Goal: Find specific page/section

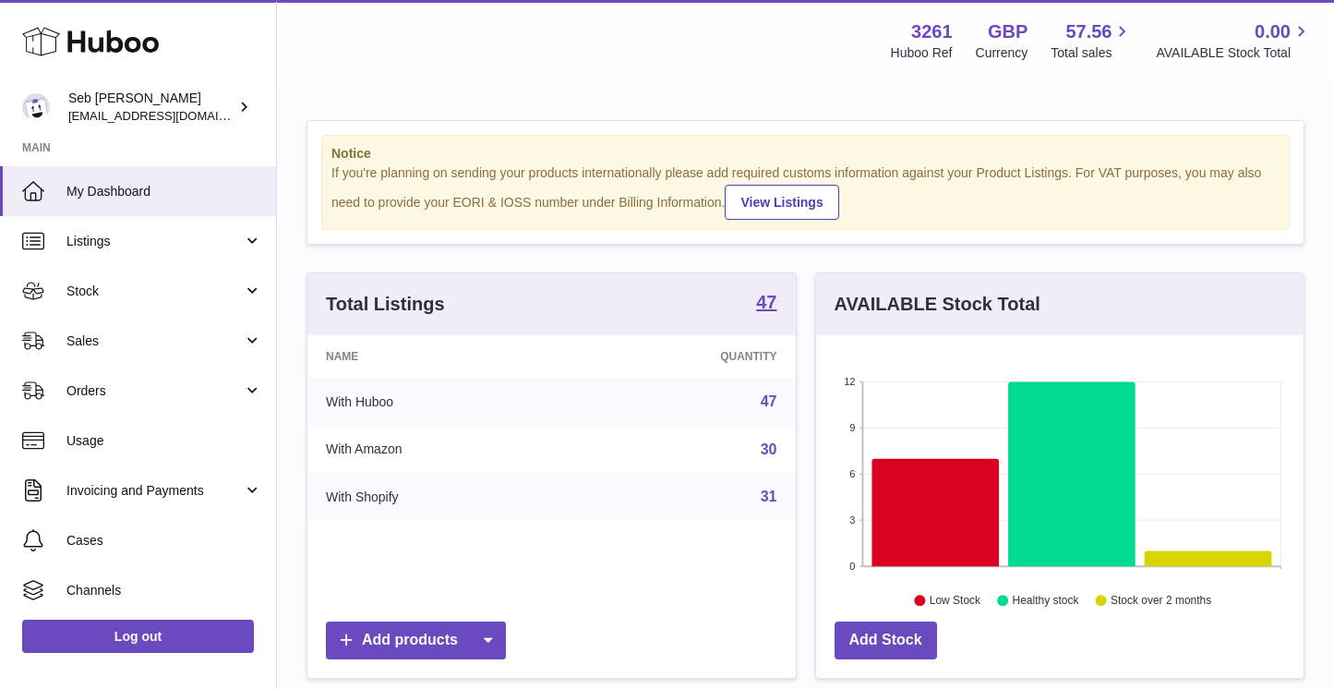
scroll to position [288, 487]
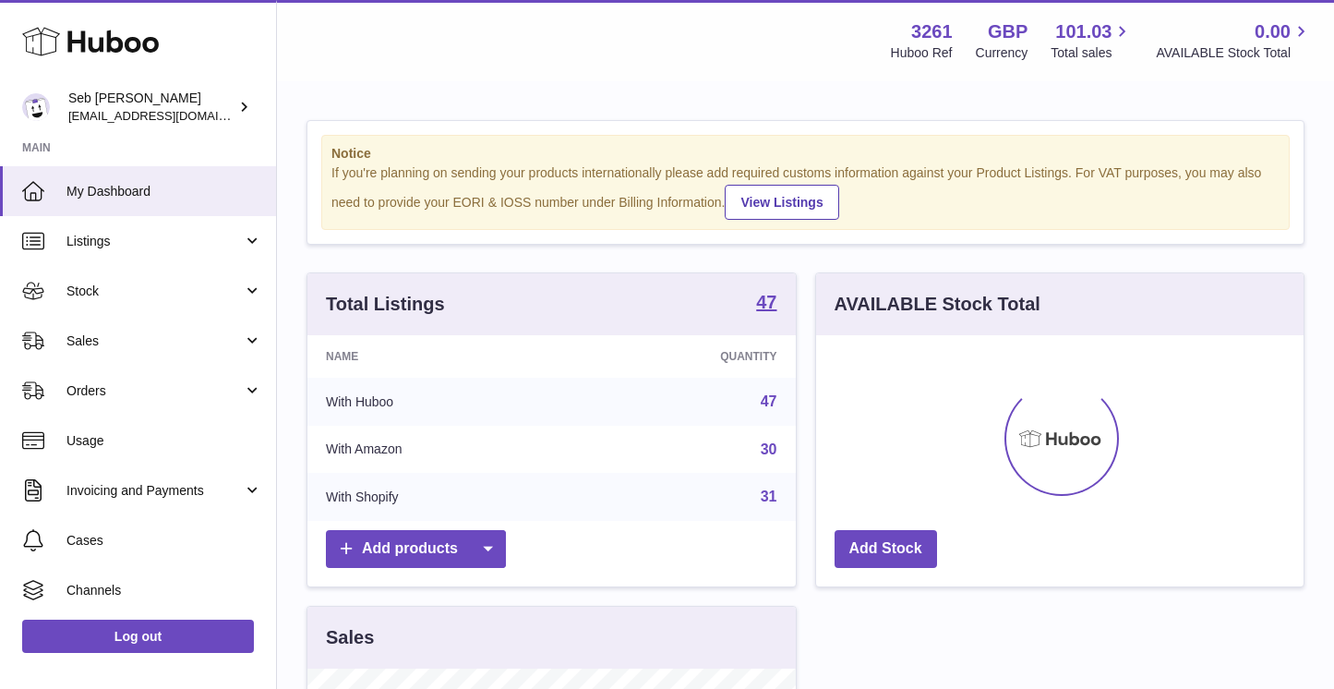
scroll to position [288, 487]
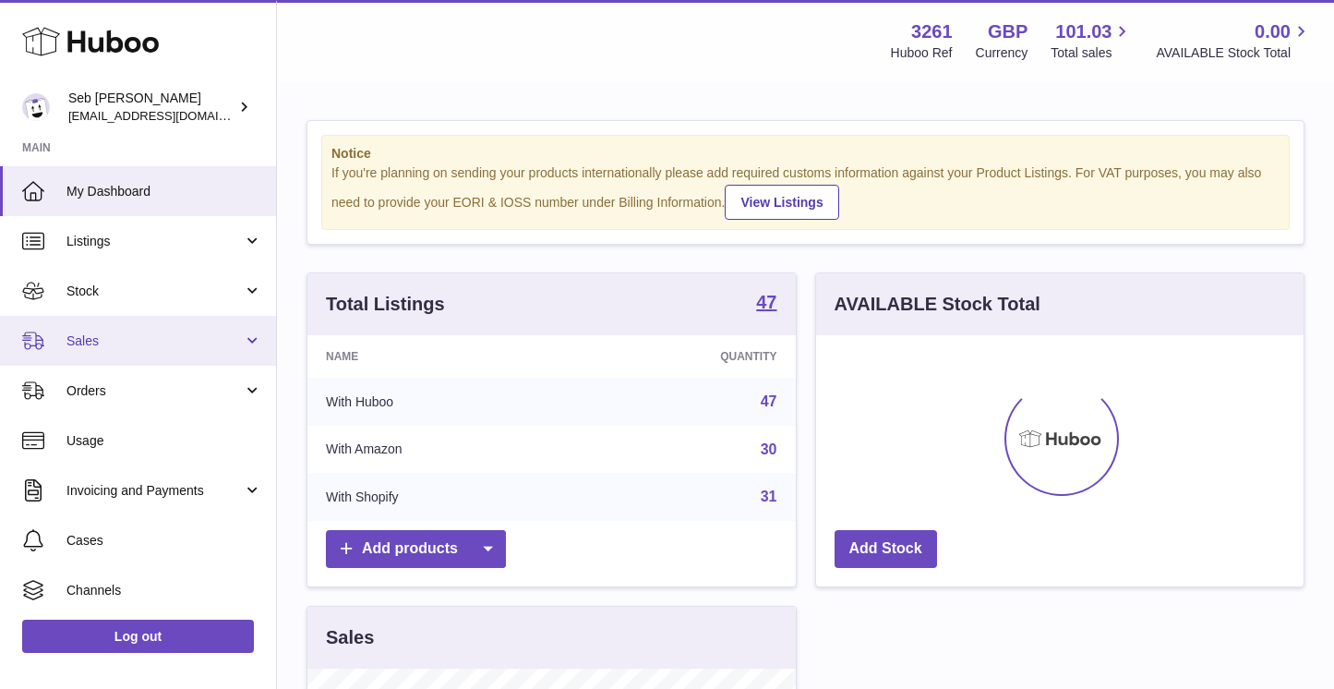
click at [204, 337] on span "Sales" at bounding box center [154, 341] width 176 height 18
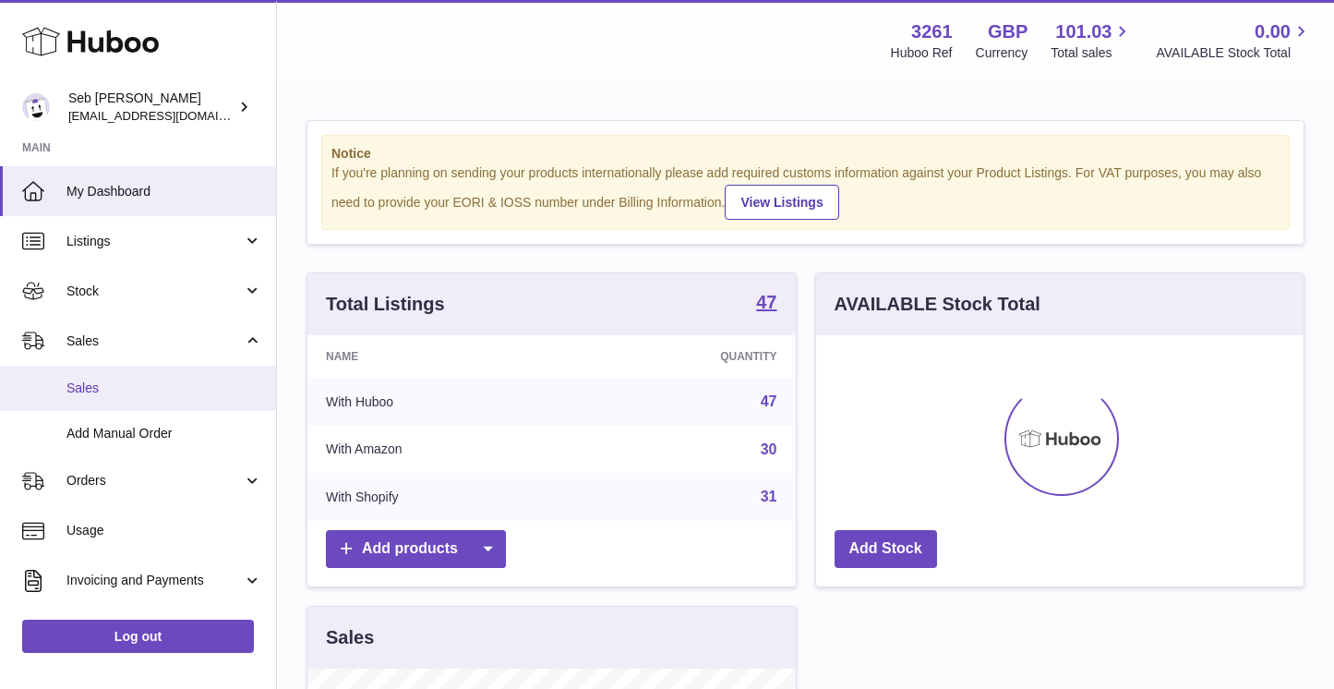
click at [171, 384] on span "Sales" at bounding box center [164, 388] width 196 height 18
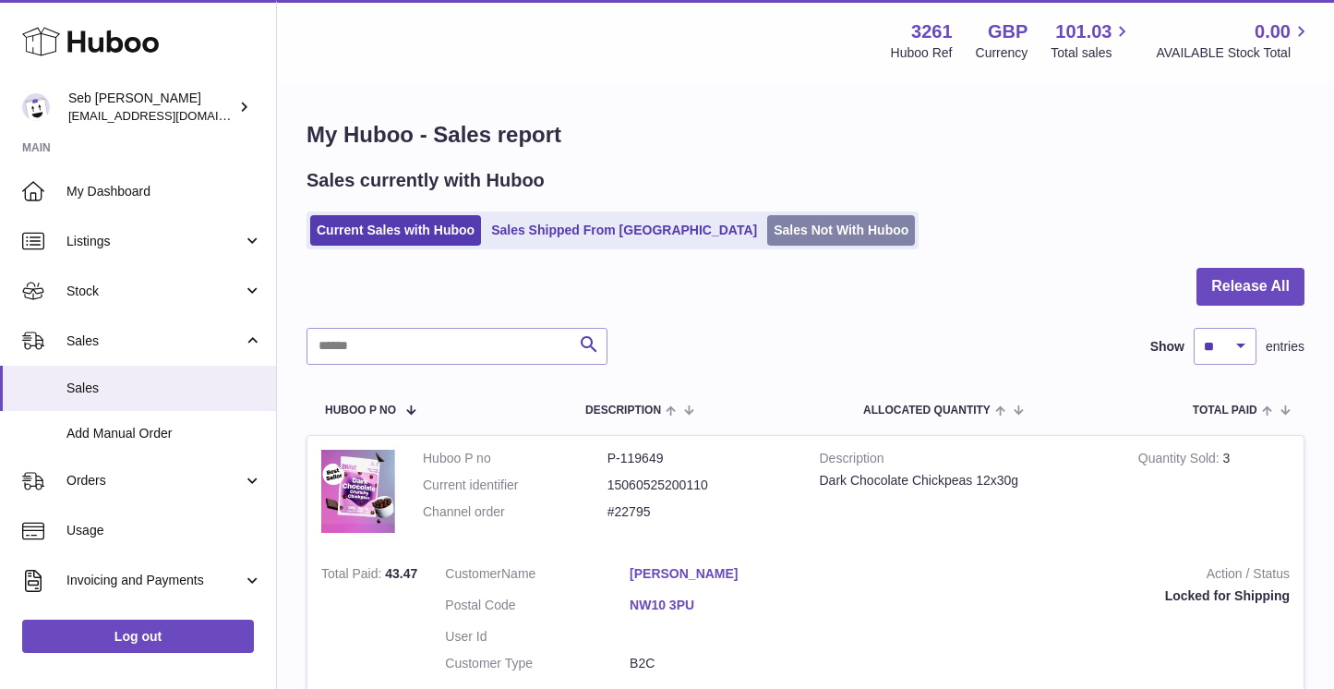
click at [767, 236] on link "Sales Not With Huboo" at bounding box center [841, 230] width 148 height 30
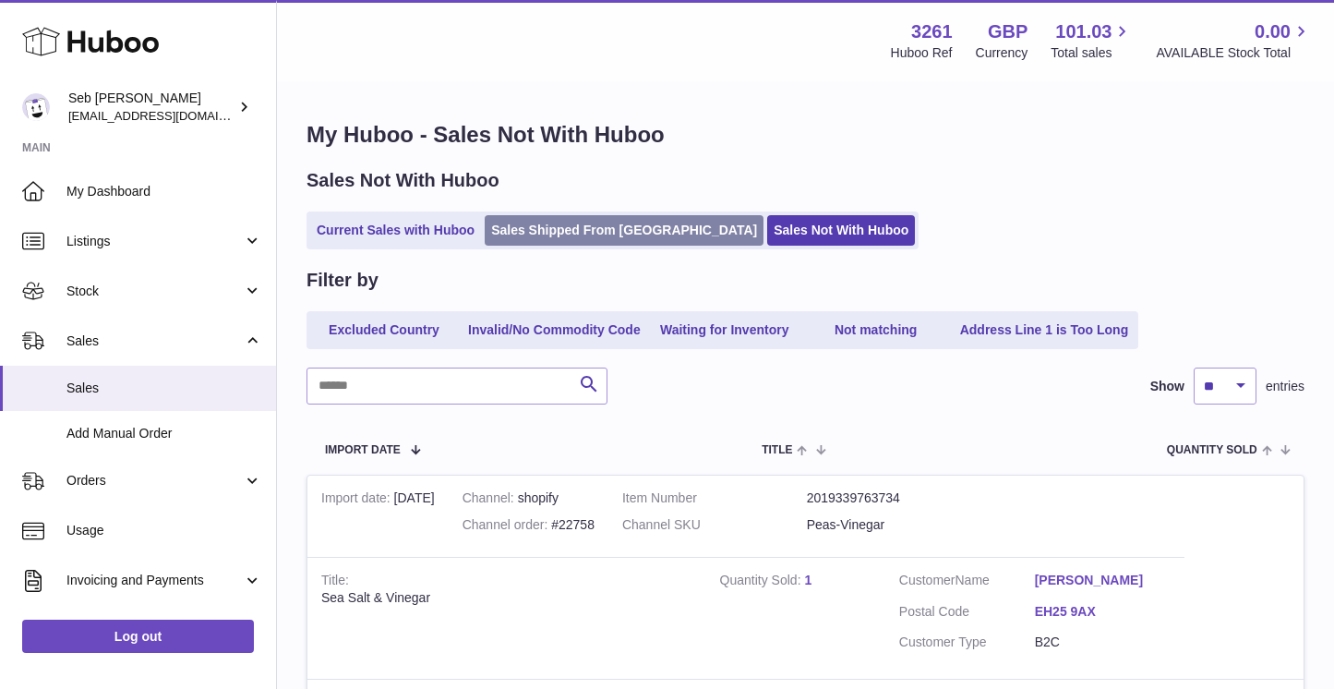
scroll to position [5, 0]
